Goal: Find contact information: Find contact information

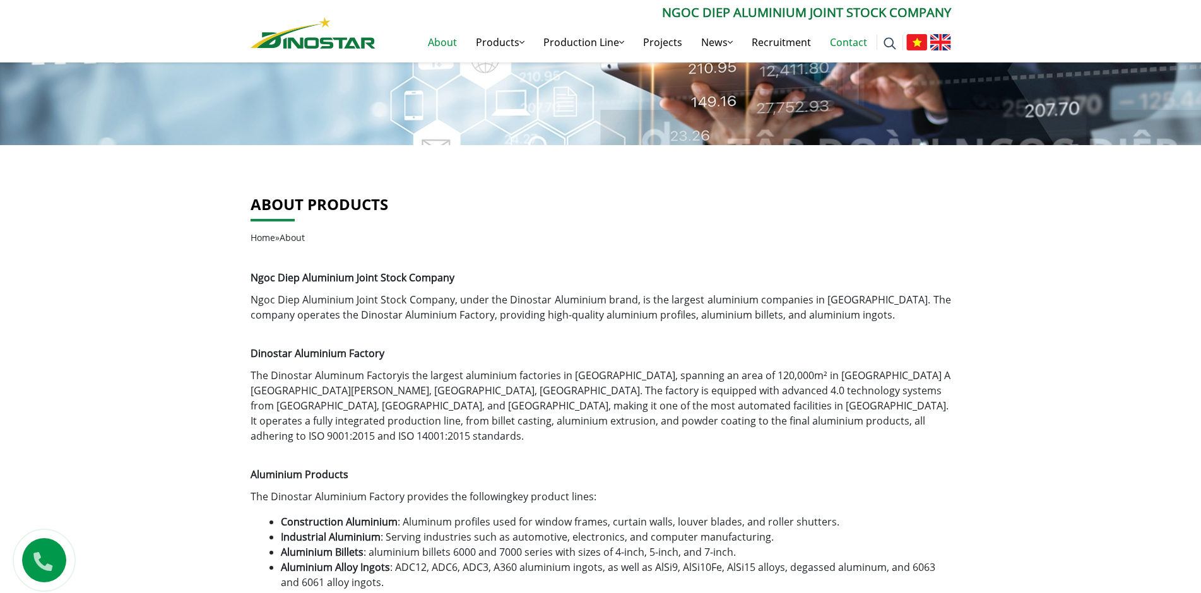
click at [856, 45] on link "Contact" at bounding box center [848, 42] width 56 height 40
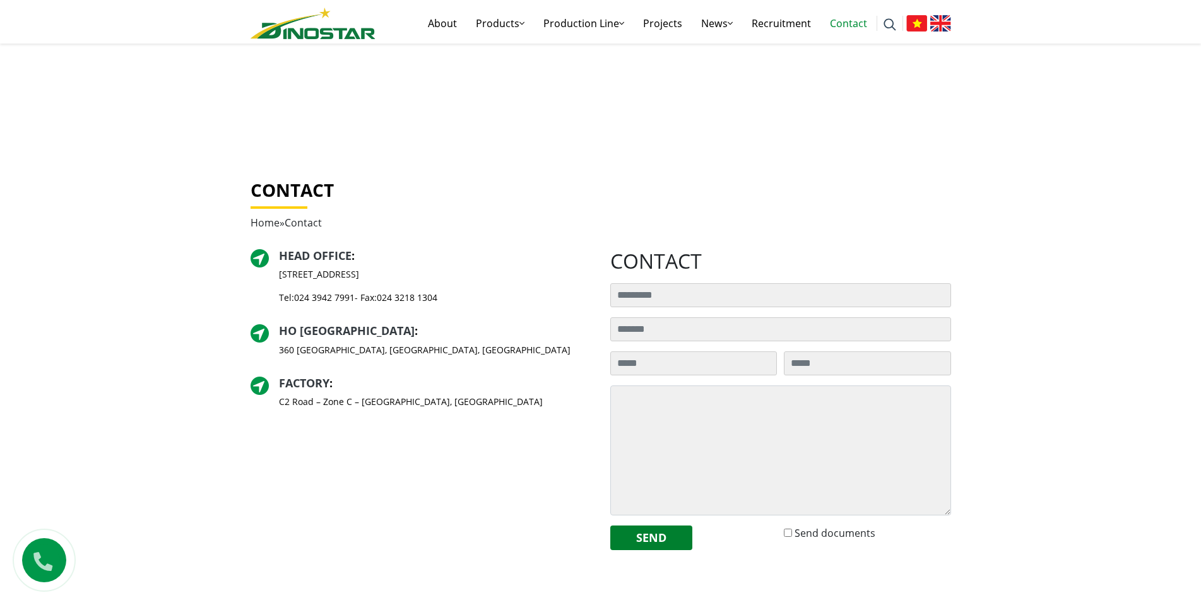
drag, startPoint x: 276, startPoint y: 400, endPoint x: 356, endPoint y: 410, distance: 80.8
click at [356, 408] on p "C2 Road – Zone C – [GEOGRAPHIC_DATA], [GEOGRAPHIC_DATA]" at bounding box center [411, 401] width 264 height 13
copy p "C2 Road – Zone C – [GEOGRAPHIC_DATA], [GEOGRAPHIC_DATA]"
